Goal: Task Accomplishment & Management: Manage account settings

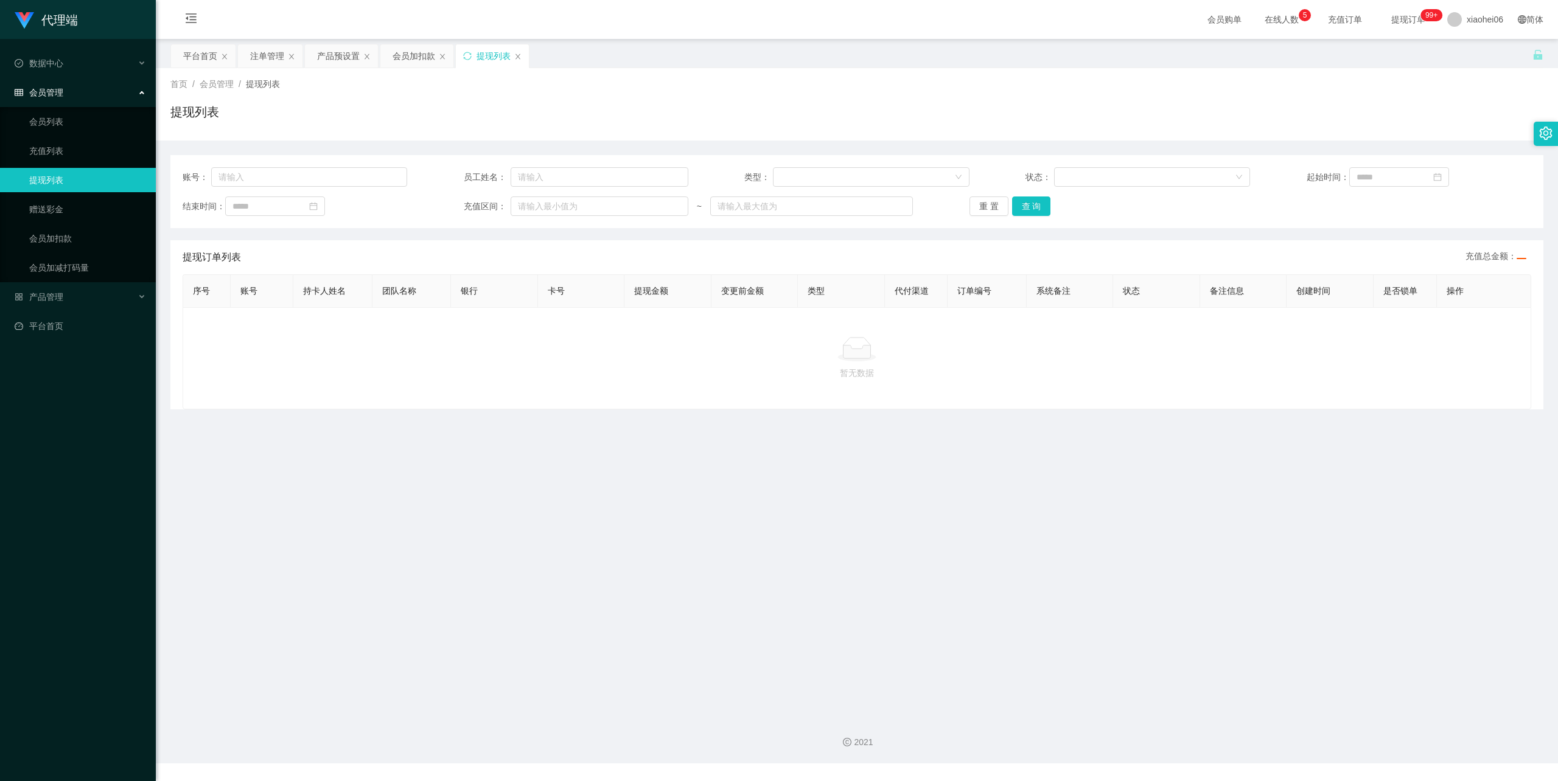
click at [561, 110] on div "提现列表" at bounding box center [856, 117] width 1373 height 28
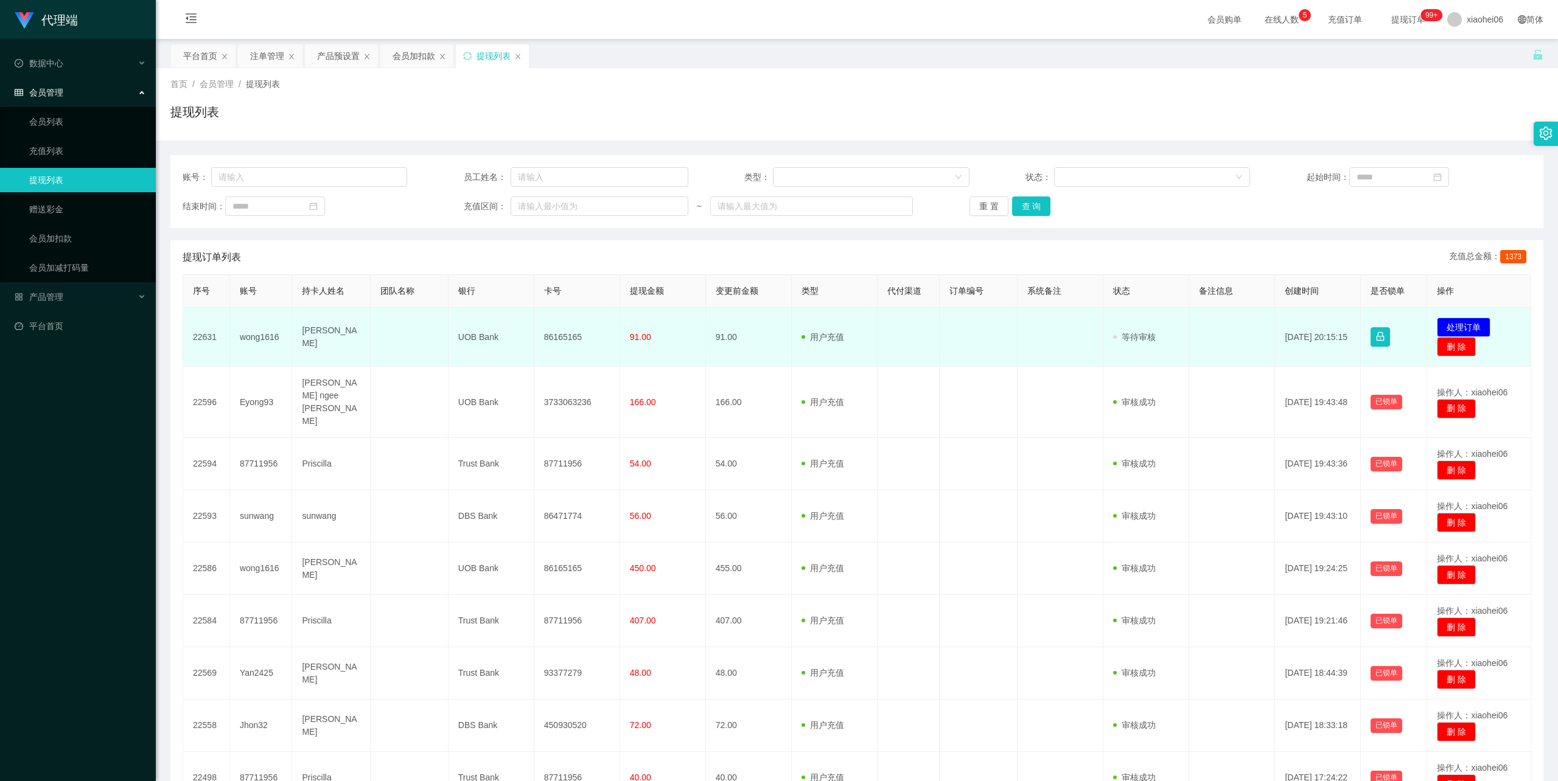
click at [556, 332] on td "86165165" at bounding box center [577, 337] width 86 height 59
drag, startPoint x: 556, startPoint y: 332, endPoint x: 557, endPoint y: 340, distance: 7.4
click at [556, 332] on td "86165165" at bounding box center [577, 337] width 86 height 59
copy td "86165165"
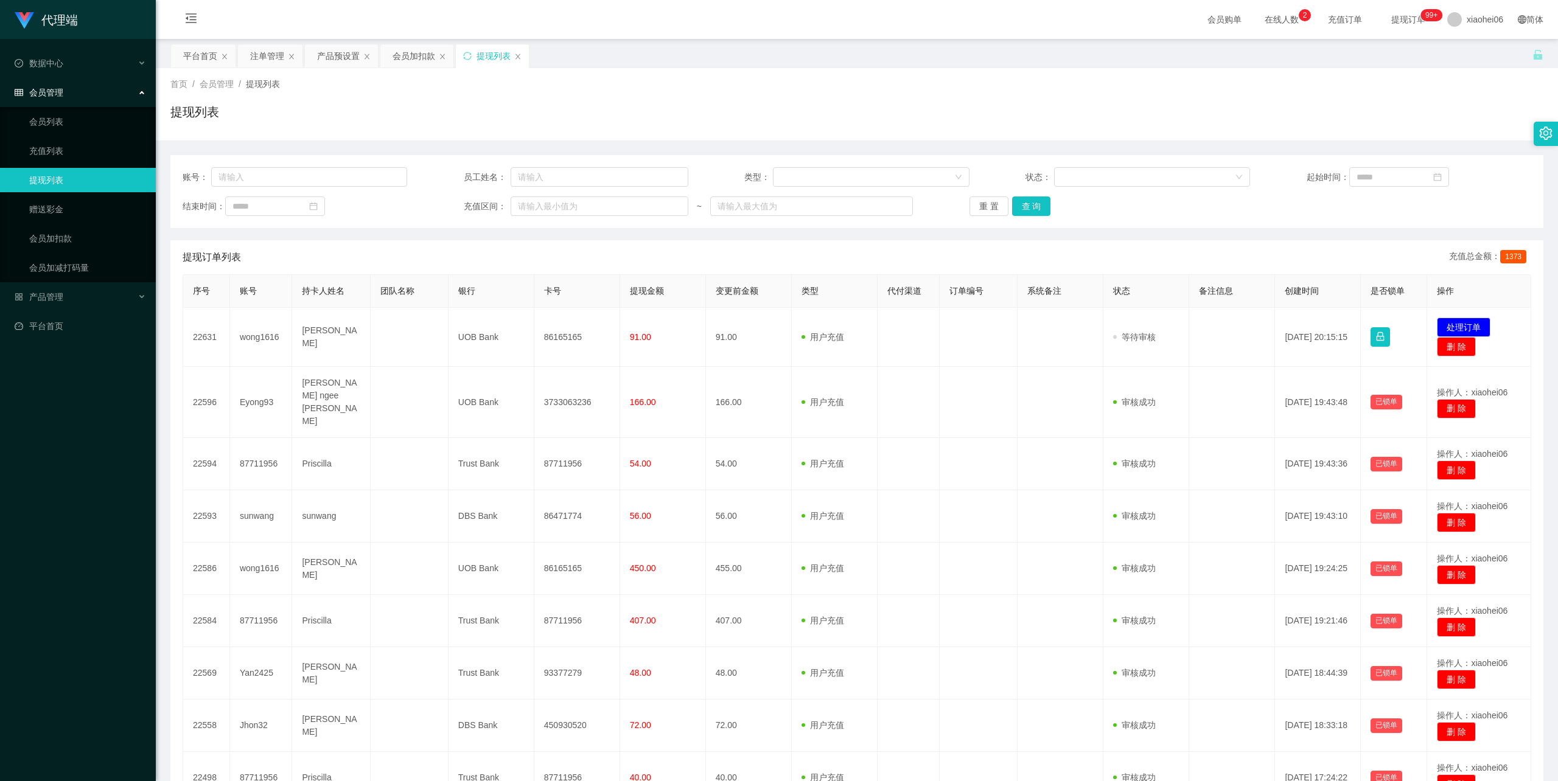
click at [1040, 79] on div "首页 / 会员管理 / 提现列表 /" at bounding box center [856, 84] width 1373 height 13
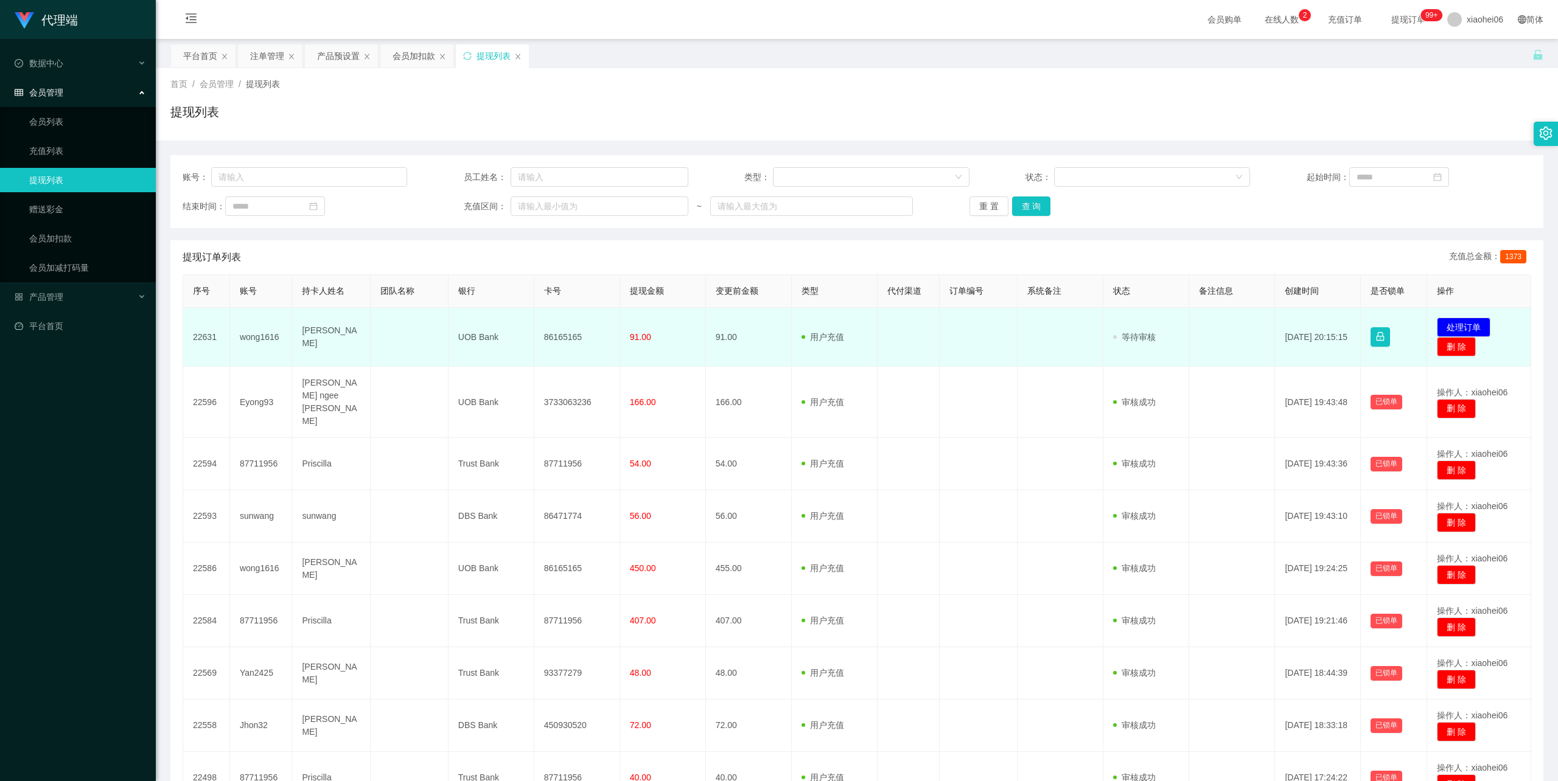
click at [559, 337] on td "86165165" at bounding box center [577, 337] width 86 height 59
drag, startPoint x: 559, startPoint y: 337, endPoint x: 551, endPoint y: 337, distance: 7.9
click at [559, 337] on td "86165165" at bounding box center [577, 337] width 86 height 59
copy td "86165165"
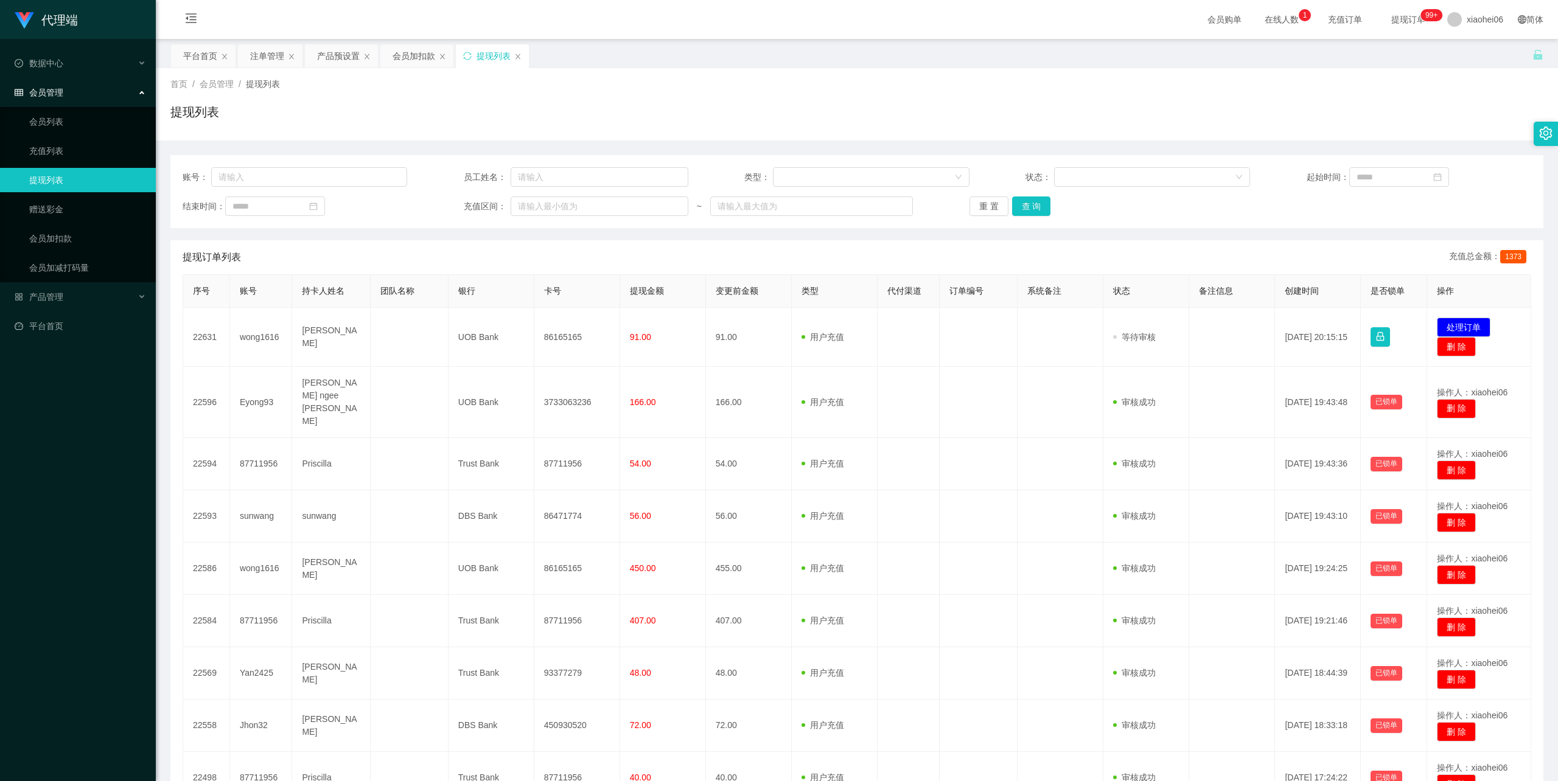
click at [1036, 86] on div "首页 / 会员管理 / 提现列表 /" at bounding box center [856, 84] width 1373 height 13
drag, startPoint x: 869, startPoint y: 78, endPoint x: 914, endPoint y: 2, distance: 87.6
click at [869, 77] on div "首页 / 会员管理 / 提现列表 / 提现列表" at bounding box center [857, 104] width 1402 height 72
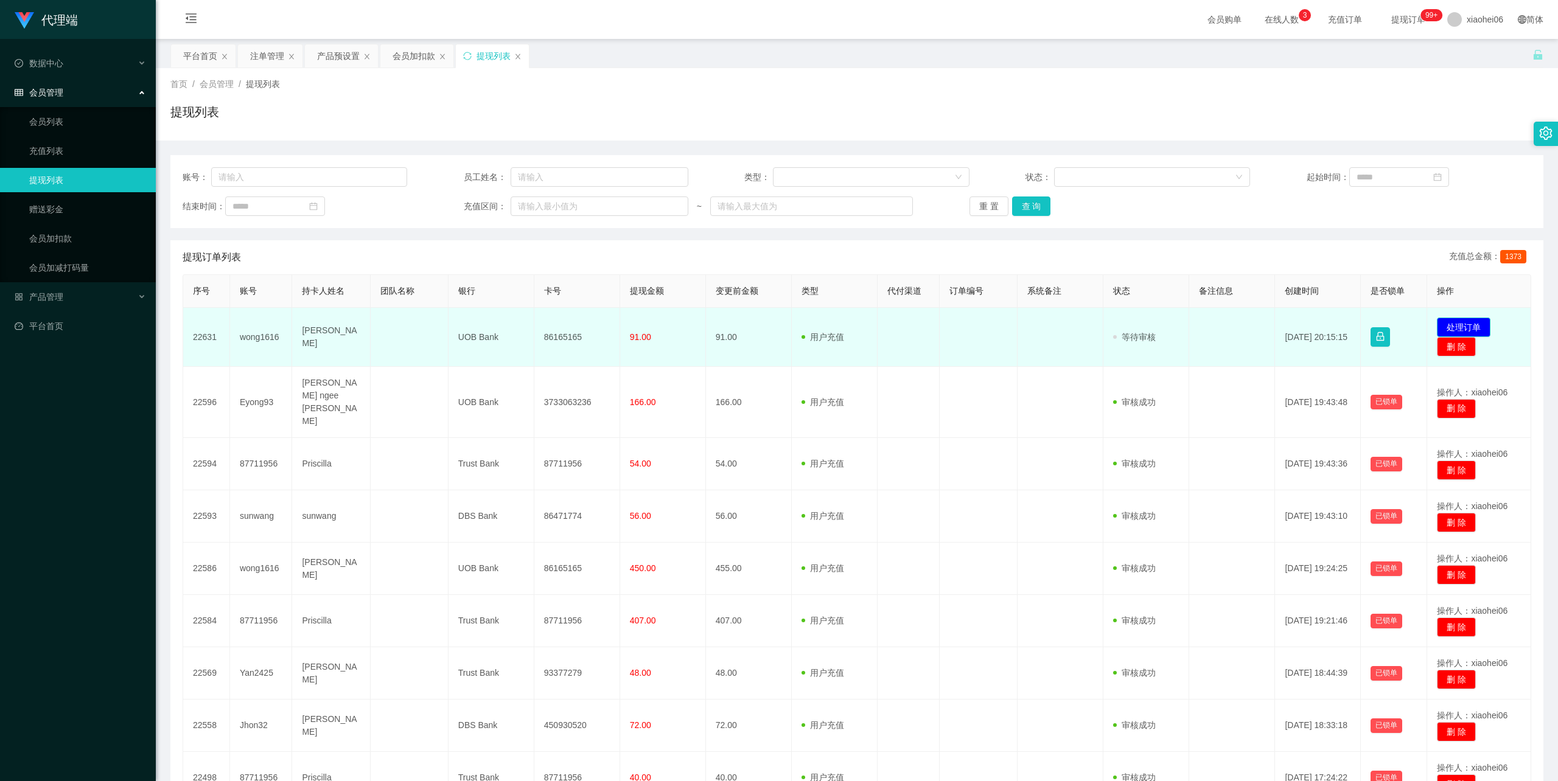
click at [1464, 325] on button "处理订单" at bounding box center [1464, 327] width 54 height 19
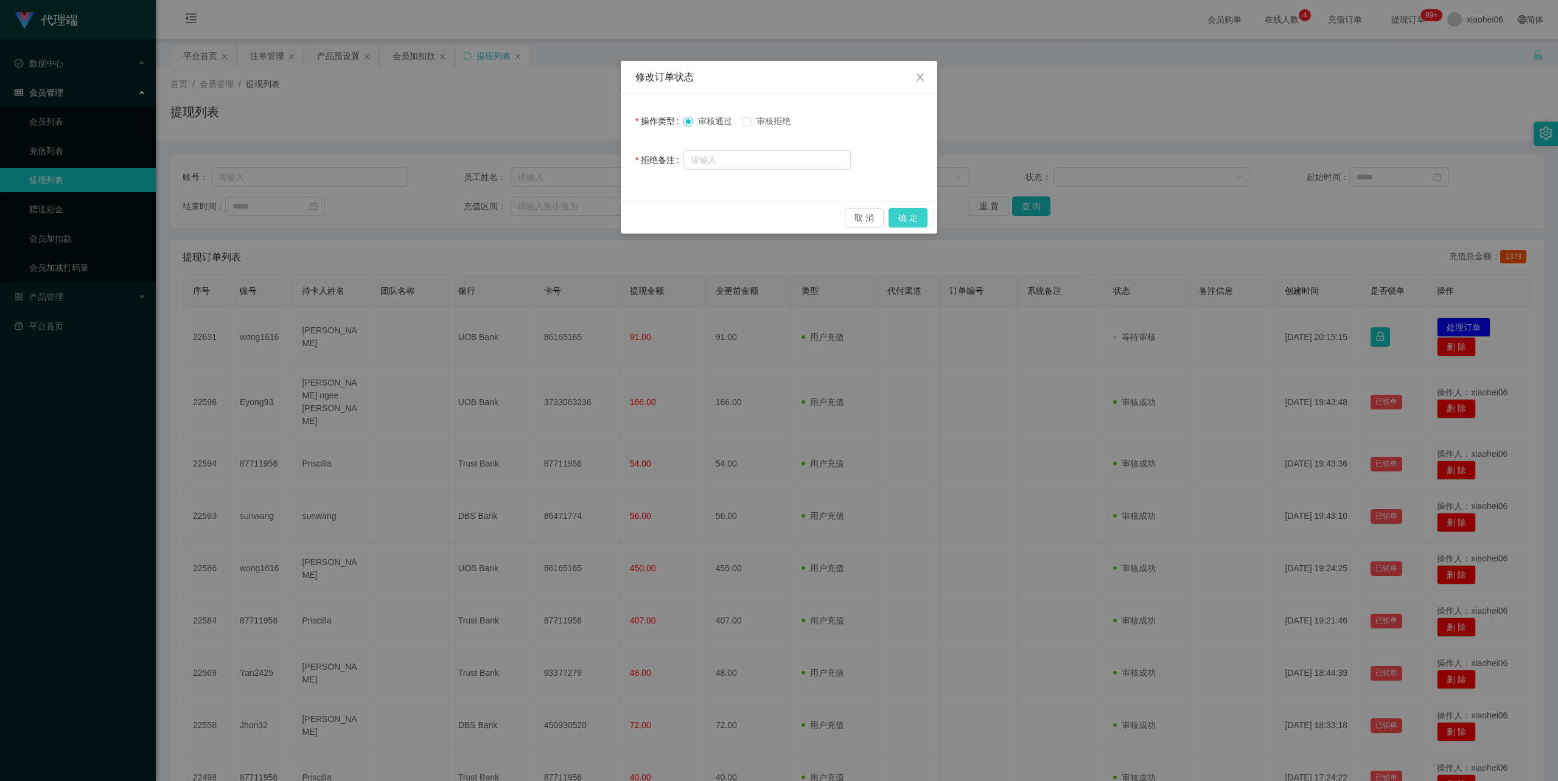
click at [899, 214] on button "确 定" at bounding box center [908, 217] width 39 height 19
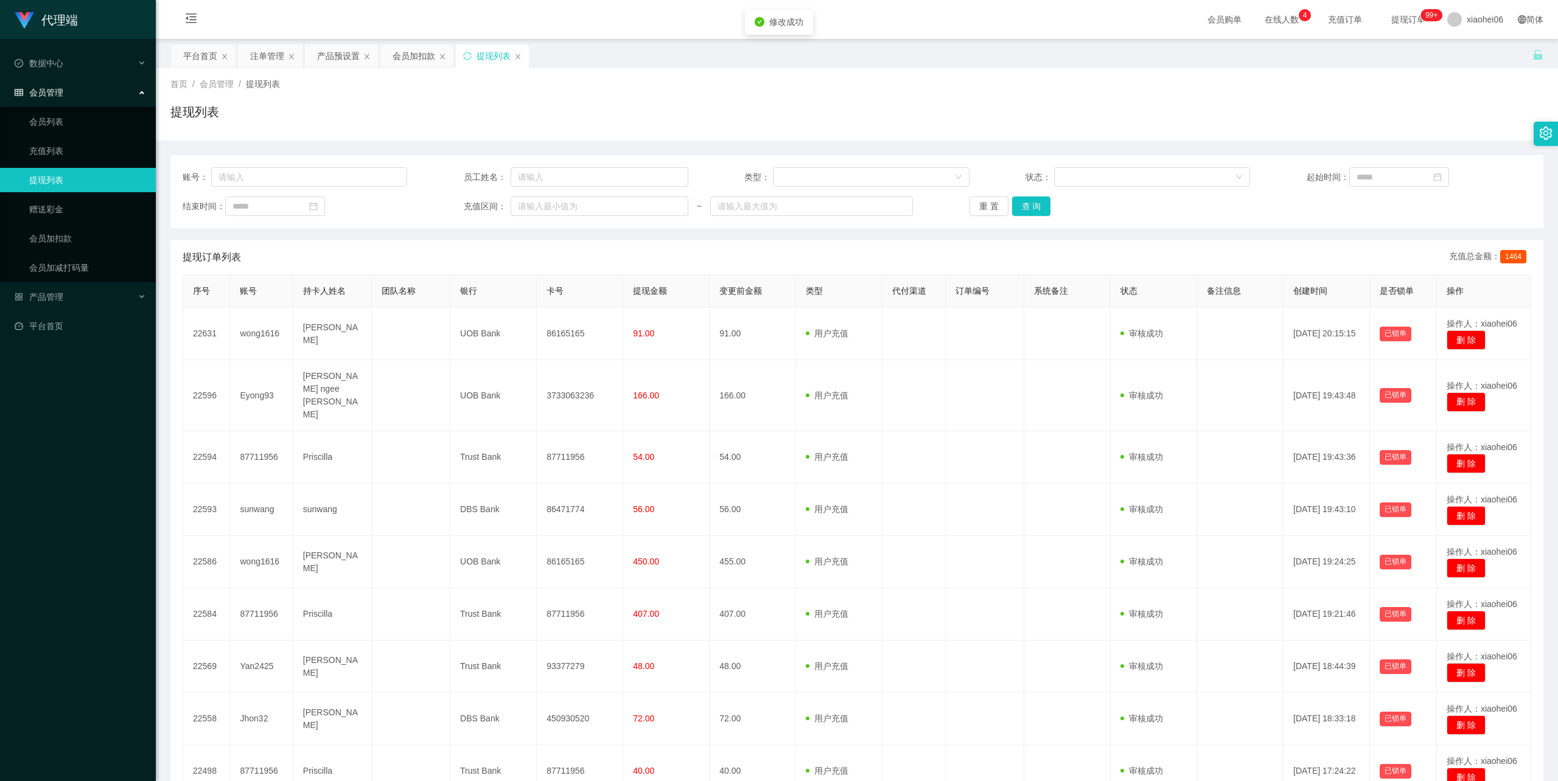
drag, startPoint x: 1216, startPoint y: 91, endPoint x: 1228, endPoint y: 88, distance: 12.5
click at [1217, 91] on div "首页 / 会员管理 / 提现列表 / 提现列表" at bounding box center [856, 104] width 1373 height 53
